Goal: Information Seeking & Learning: Understand process/instructions

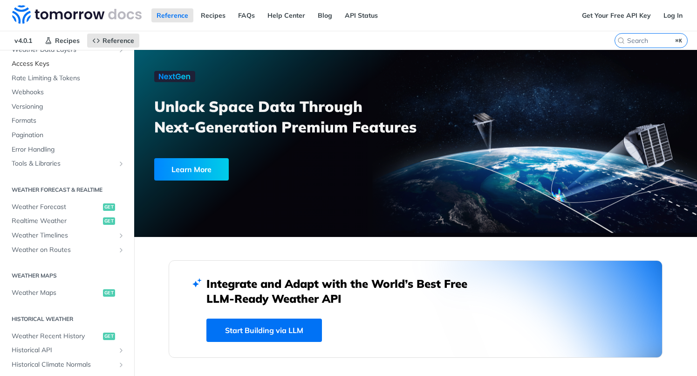
scroll to position [56, 0]
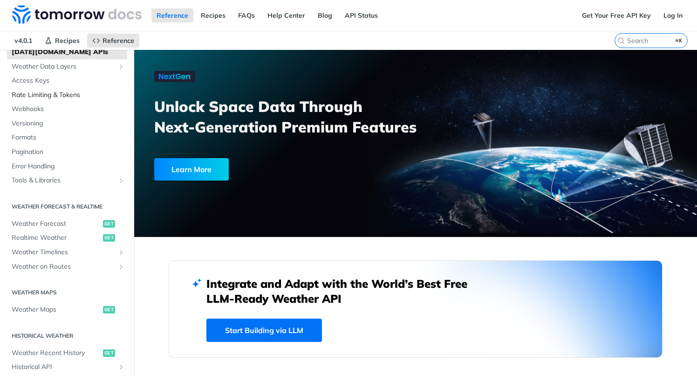
click at [89, 96] on span "Rate Limiting & Tokens" at bounding box center [68, 94] width 113 height 9
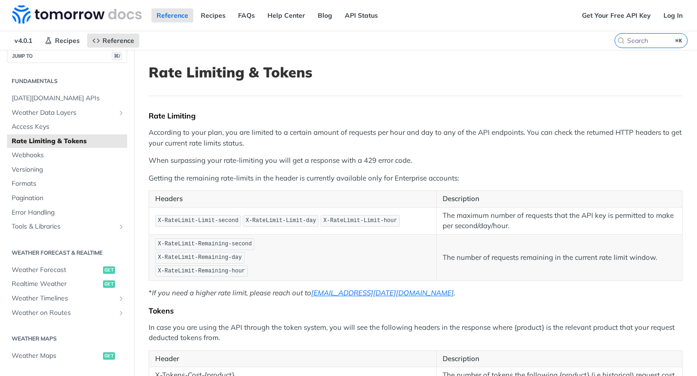
scroll to position [5, 0]
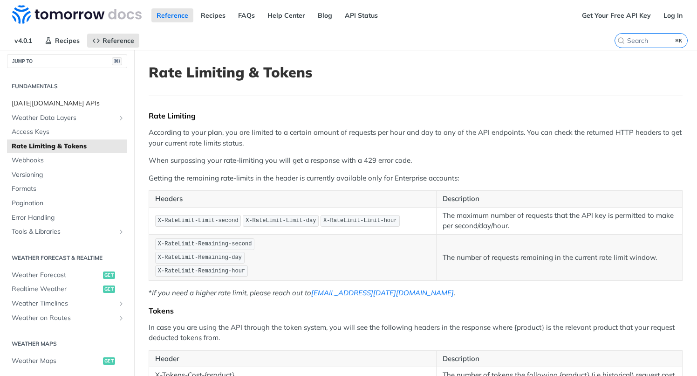
click at [58, 103] on span "[DATE][DOMAIN_NAME] APIs" at bounding box center [68, 103] width 113 height 9
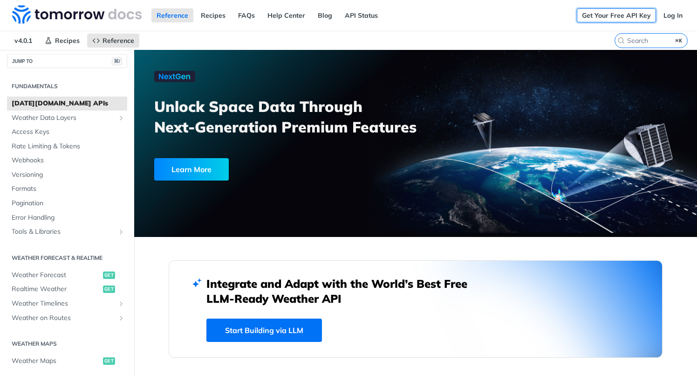
click at [616, 15] on link "Get Your Free API Key" at bounding box center [616, 15] width 79 height 14
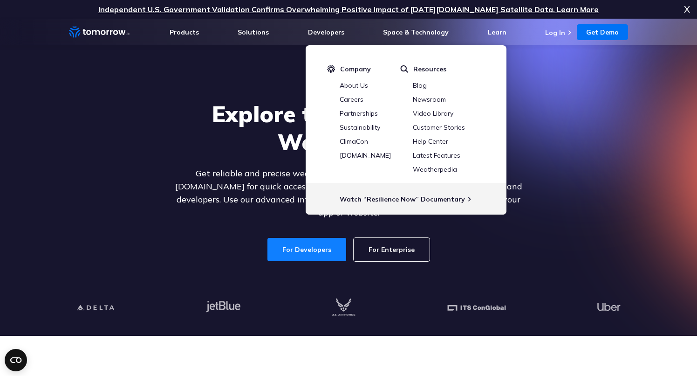
click at [286, 241] on link "For Developers" at bounding box center [307, 249] width 79 height 23
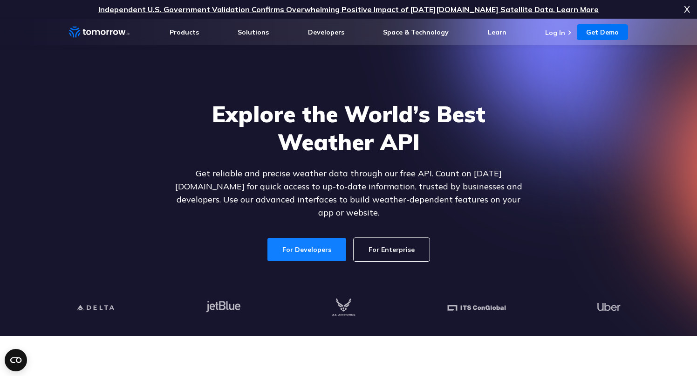
click at [306, 245] on link "For Developers" at bounding box center [307, 249] width 79 height 23
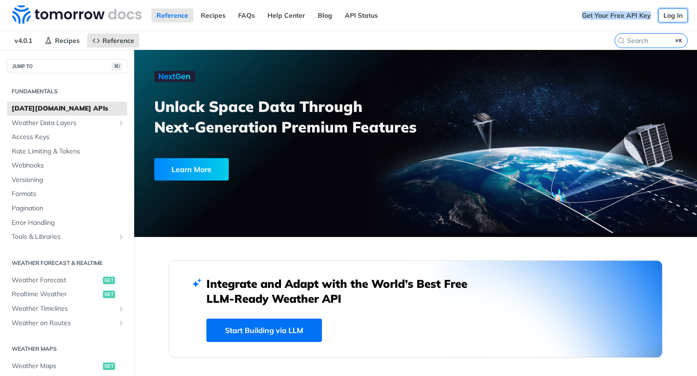
click at [668, 19] on link "Log In" at bounding box center [673, 15] width 29 height 14
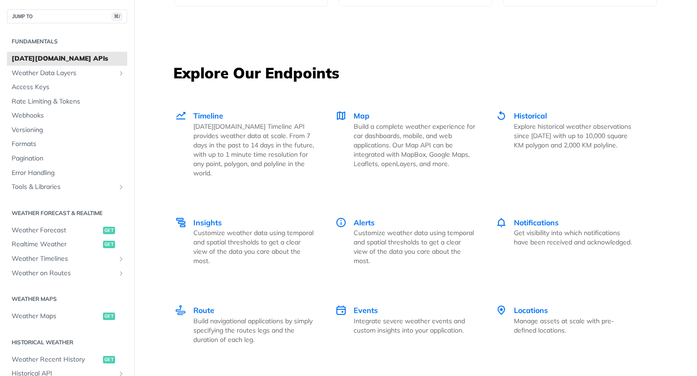
scroll to position [1237, 0]
click at [236, 140] on p "[DATE][DOMAIN_NAME] Timeline API provides weather data at scale. From 7 days in…" at bounding box center [254, 149] width 122 height 56
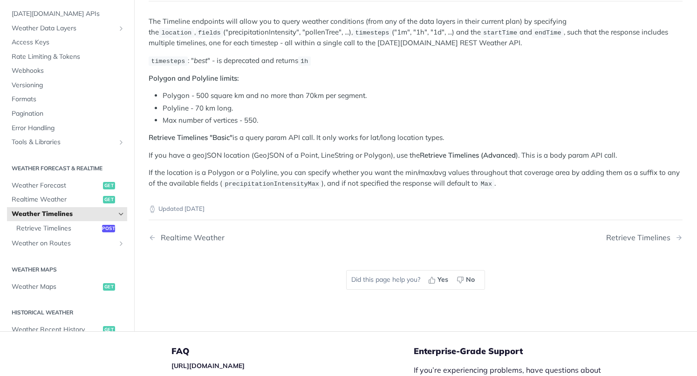
scroll to position [101, 0]
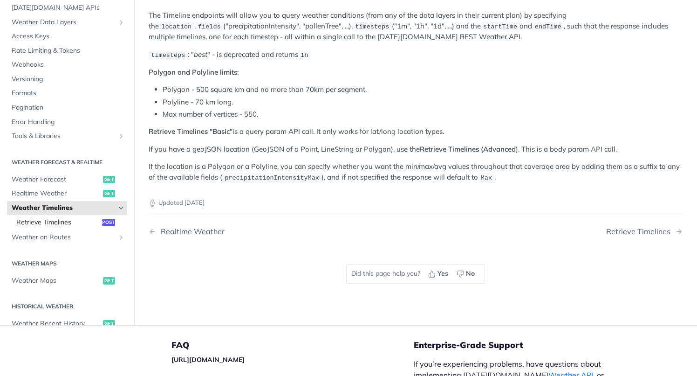
click at [52, 221] on span "Retrieve Timelines" at bounding box center [57, 222] width 83 height 9
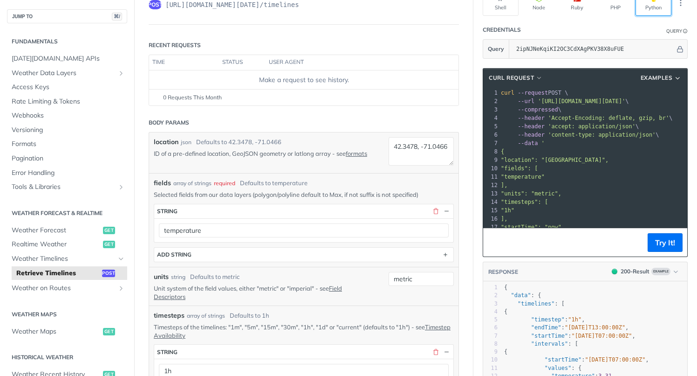
click at [658, 9] on button "Python" at bounding box center [654, 2] width 36 height 27
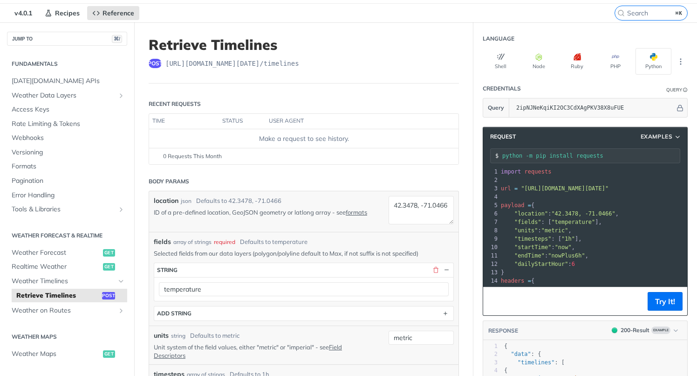
drag, startPoint x: 502, startPoint y: 189, endPoint x: 653, endPoint y: 187, distance: 152.0
click at [609, 187] on span "url = "https://api.tomorrow.io/v4/timelines?apikey=2ipNJNeKqiKI2OC3CdXAgPKV38X8…" at bounding box center [555, 188] width 108 height 7
click at [502, 173] on span "import" at bounding box center [511, 171] width 20 height 7
click at [655, 304] on button "Try It!" at bounding box center [665, 301] width 35 height 19
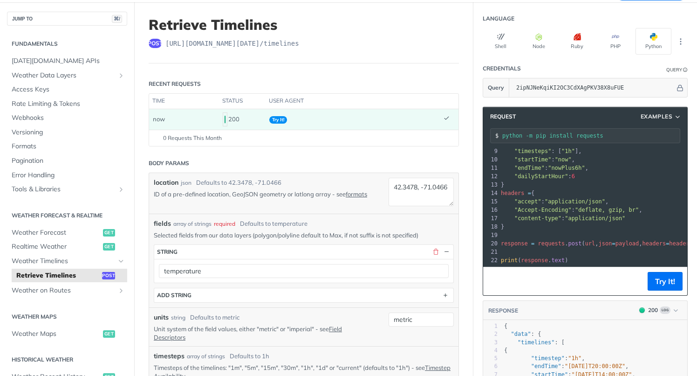
click at [585, 248] on pre "​" at bounding box center [642, 252] width 286 height 8
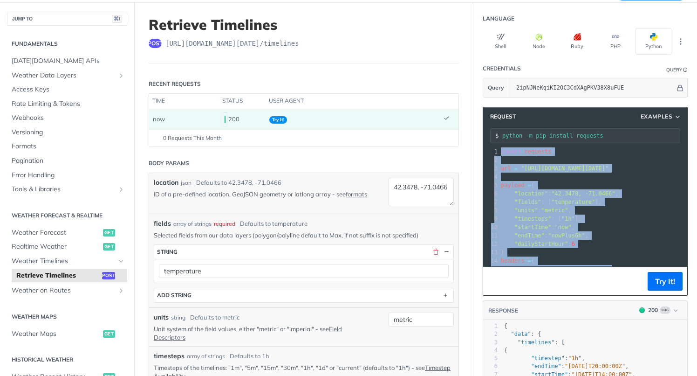
drag, startPoint x: 574, startPoint y: 257, endPoint x: 502, endPoint y: 151, distance: 128.0
click at [502, 151] on div "1 import requests 2 ​ 3 url = "https://api.tomorrow.io/v4/timelines?apikey=2ipN…" at bounding box center [642, 239] width 286 height 185
copy div "import requests 2 ​ 3 url = "https://api.tomorrow.io/v4/timelines?apikey=2ipNJN…"
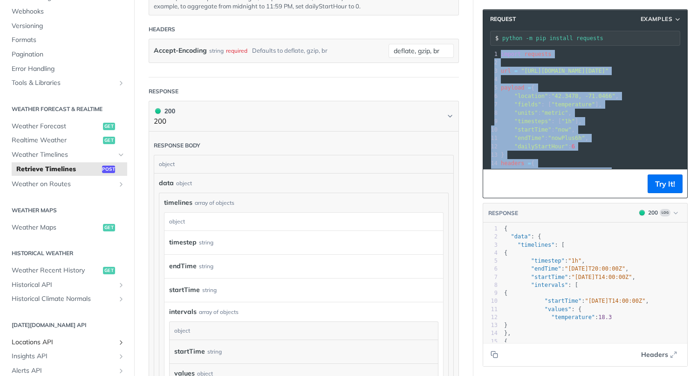
scroll to position [97, 0]
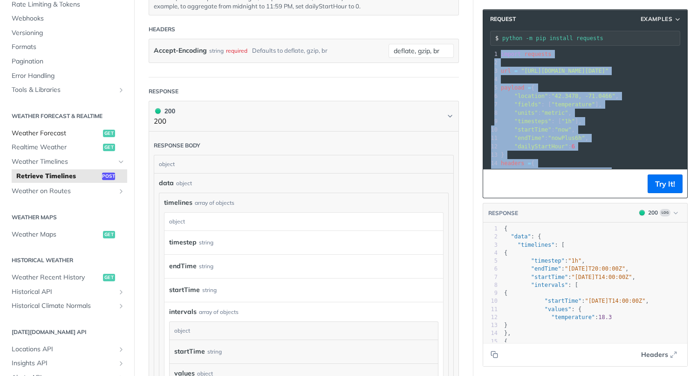
click at [61, 135] on span "Weather Forecast" at bounding box center [56, 133] width 89 height 9
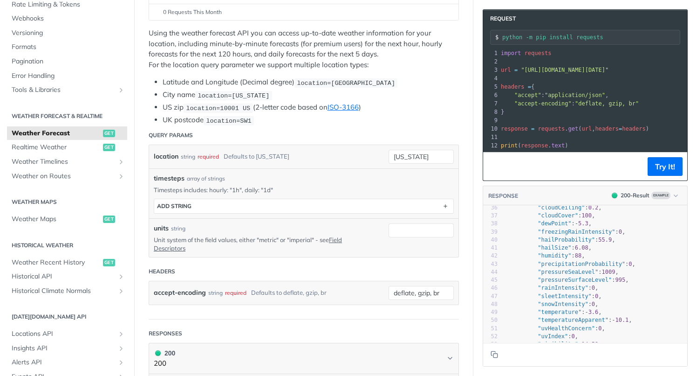
scroll to position [310, 0]
